Goal: Task Accomplishment & Management: Manage account settings

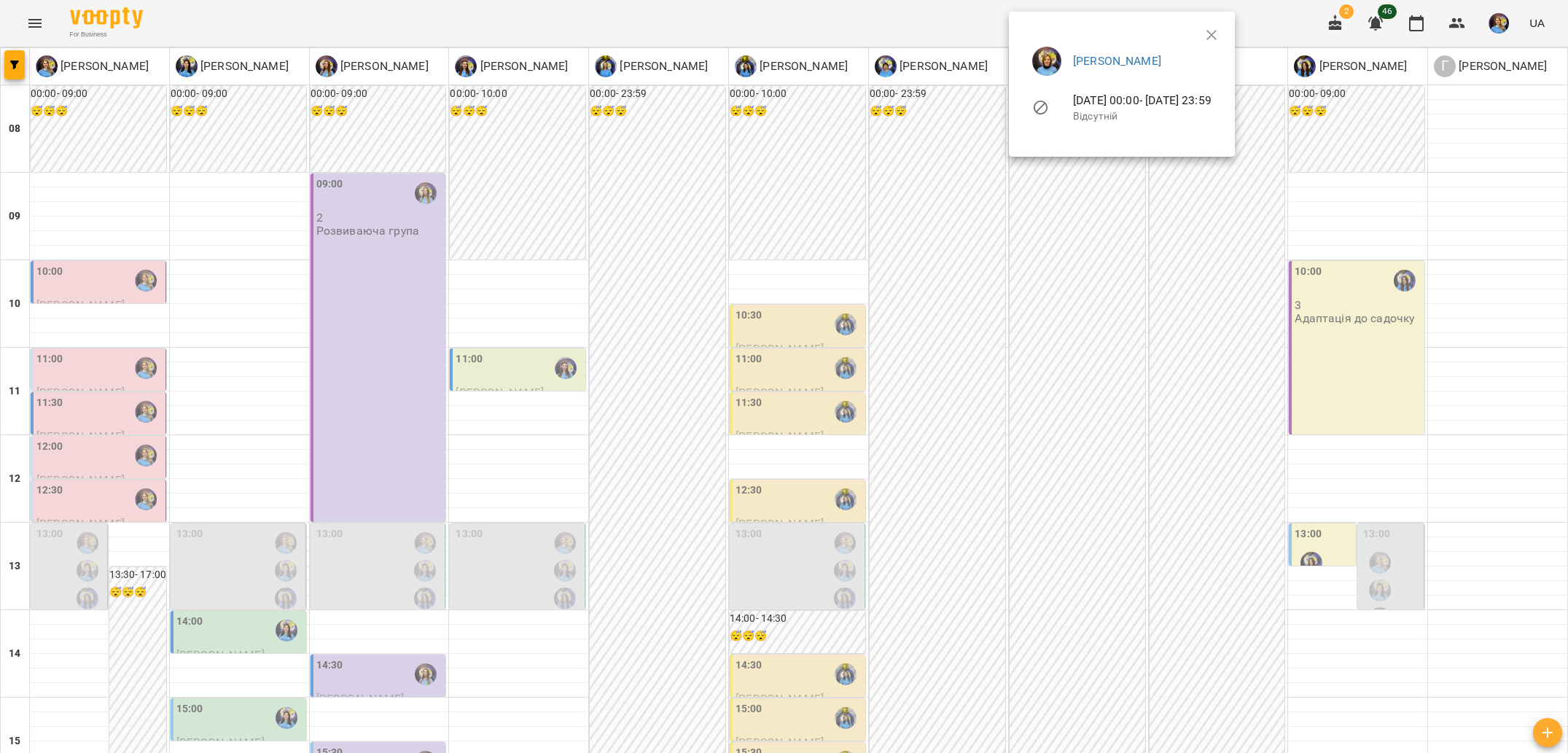
scroll to position [565, 0]
click at [306, 681] on div at bounding box center [784, 376] width 1568 height 753
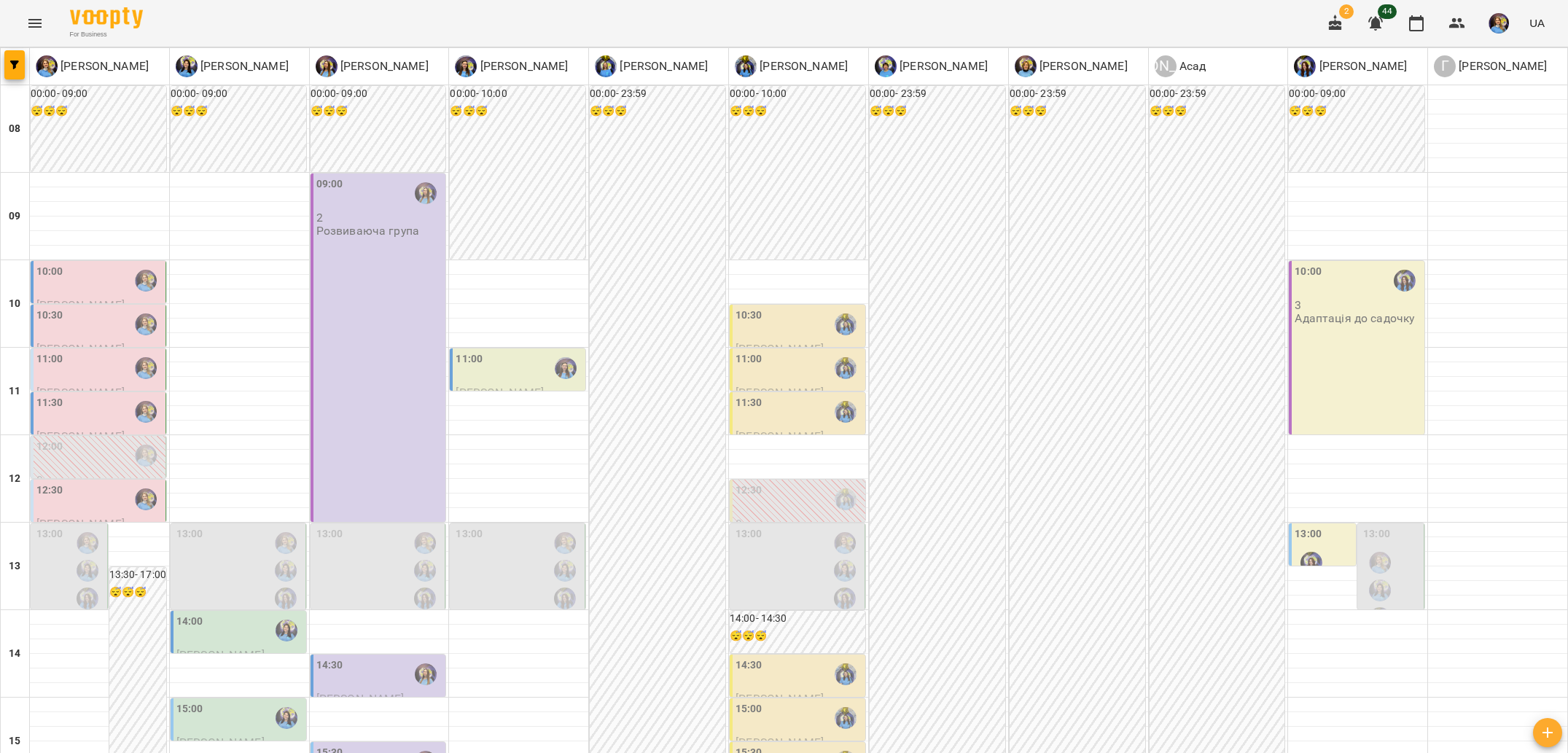
click at [73, 454] on div "12:00" at bounding box center [99, 456] width 126 height 34
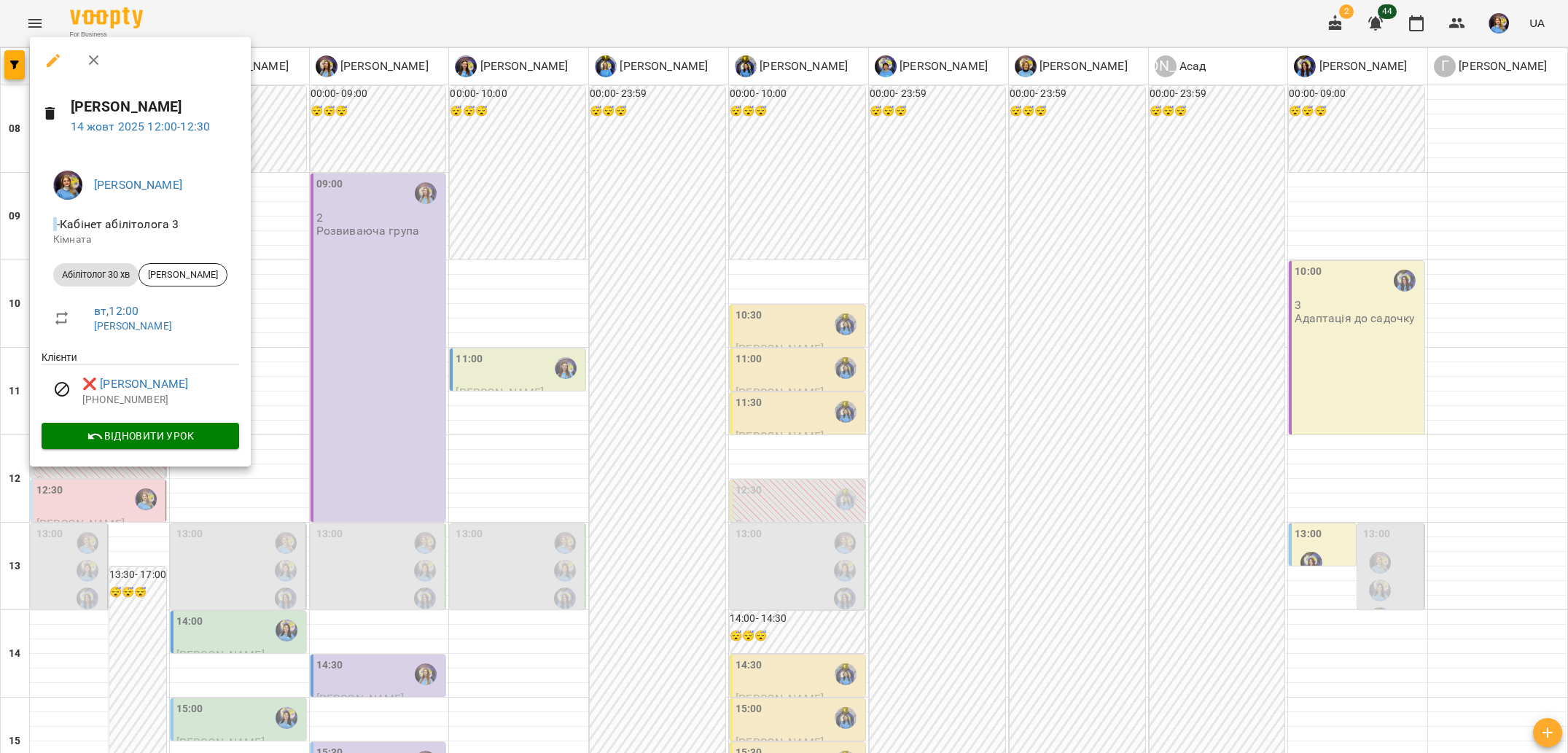
click at [85, 522] on div at bounding box center [784, 376] width 1568 height 753
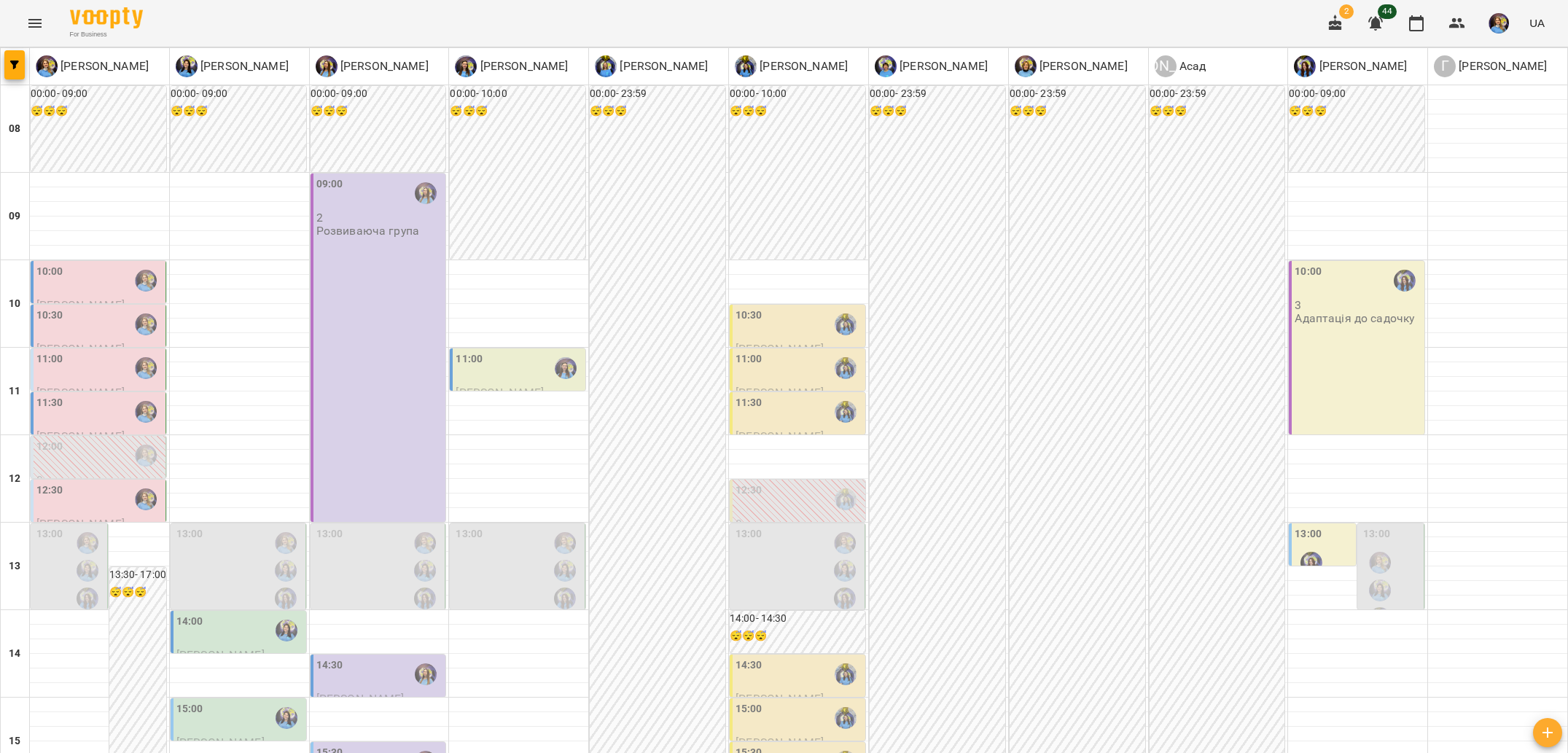
click at [86, 513] on div "12:30" at bounding box center [99, 499] width 126 height 34
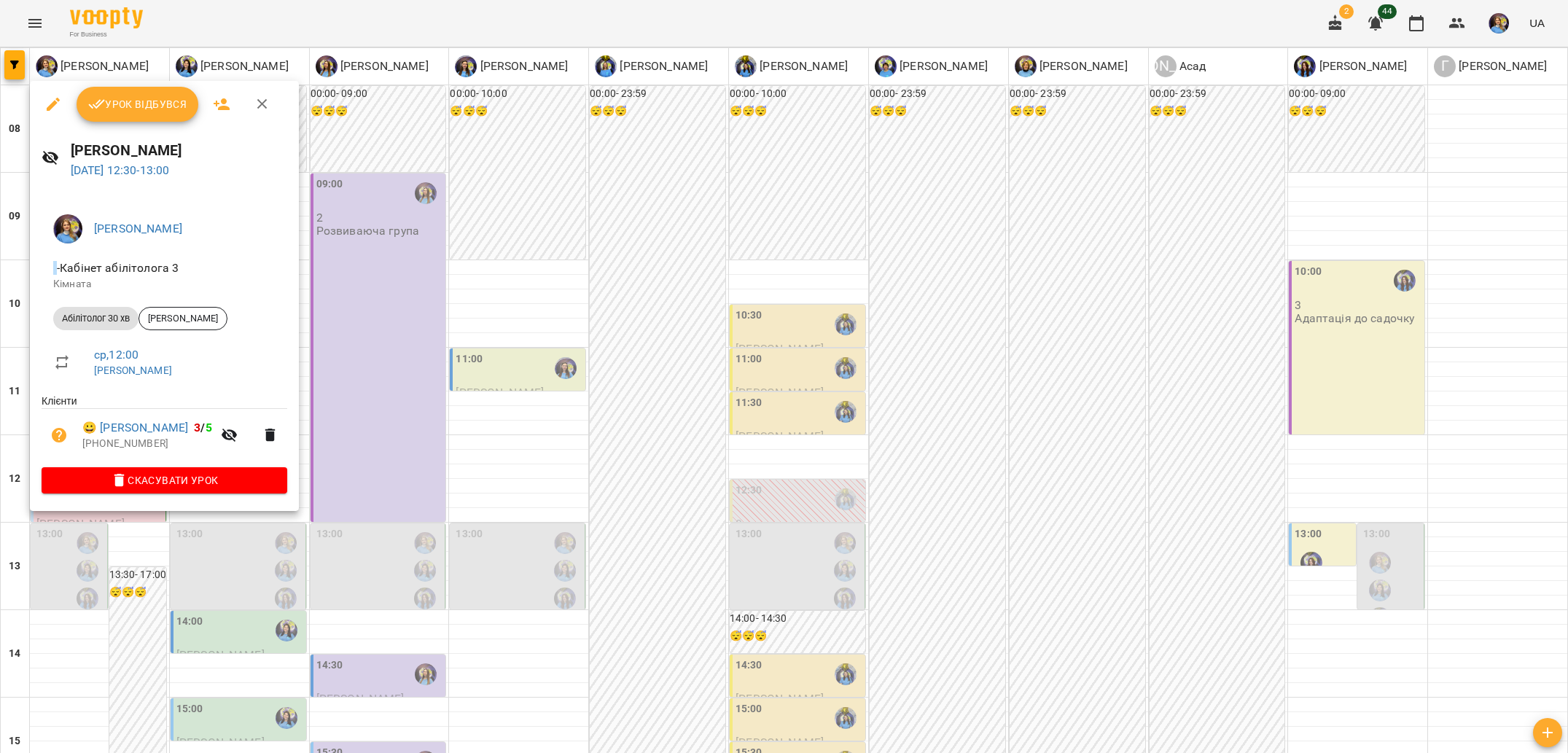
click at [64, 607] on div at bounding box center [784, 376] width 1568 height 753
